Goal: Information Seeking & Learning: Learn about a topic

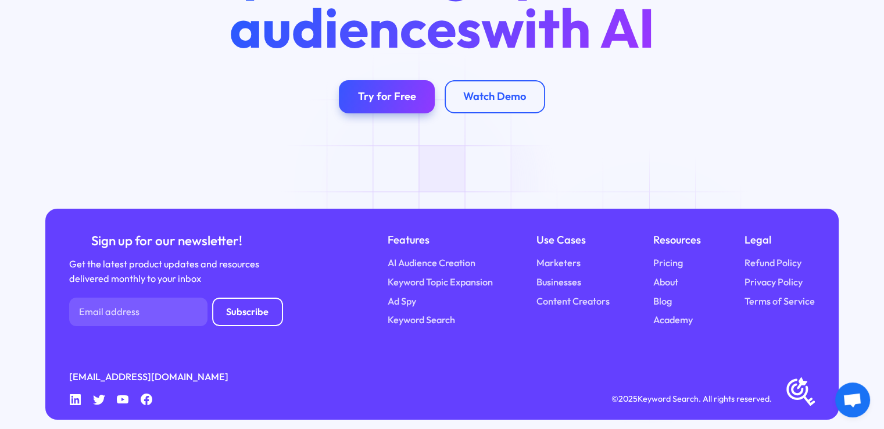
click at [654, 294] on link "Blog" at bounding box center [662, 301] width 19 height 15
